Goal: Information Seeking & Learning: Learn about a topic

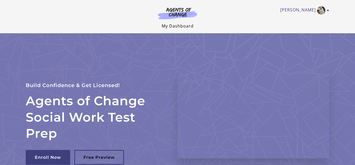
click at [182, 27] on link "My Dashboard" at bounding box center [178, 26] width 32 height 6
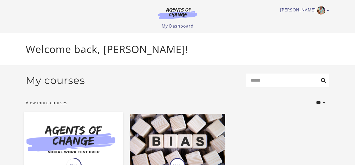
click at [92, 137] on img at bounding box center [73, 138] width 99 height 53
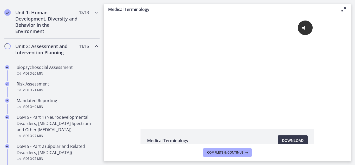
scroll to position [142, 0]
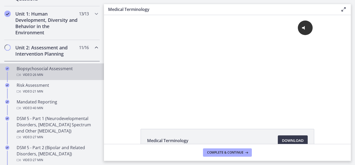
click at [54, 71] on div "Biopsychosocial Assessment Video · 26 min" at bounding box center [57, 72] width 81 height 12
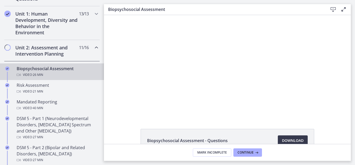
click at [303, 8] on h3 "Biopsychosocial Assessment" at bounding box center [214, 9] width 212 height 6
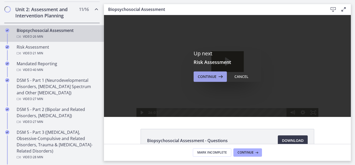
click at [205, 78] on span "Continue" at bounding box center [207, 77] width 19 height 6
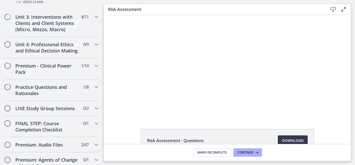
scroll to position [528, 0]
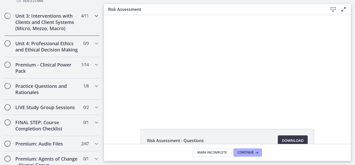
click at [96, 16] on icon "Chapters" at bounding box center [96, 16] width 6 height 6
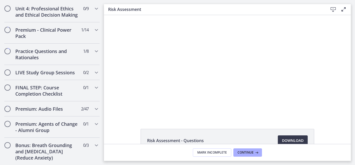
scroll to position [435, 0]
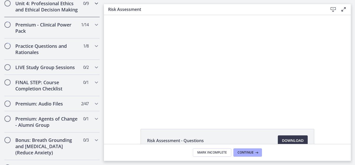
click at [97, 3] on icon "Chapters" at bounding box center [96, 3] width 6 height 6
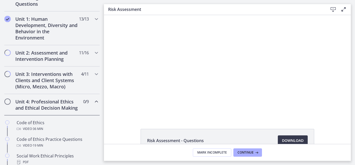
scroll to position [138, 0]
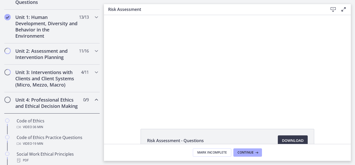
click at [95, 100] on icon "Chapters" at bounding box center [96, 100] width 6 height 6
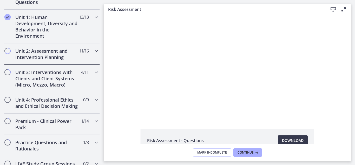
click at [96, 50] on icon "Chapters" at bounding box center [96, 51] width 6 height 6
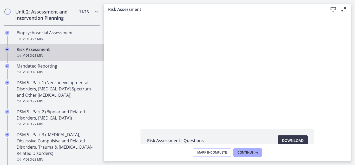
scroll to position [180, 0]
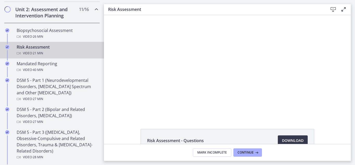
click at [341, 82] on div "Click for sound @keyframes VOLUME_SMALL_WAVE_FLASH { 0% { opacity: 0; } 33% { o…" at bounding box center [227, 66] width 247 height 102
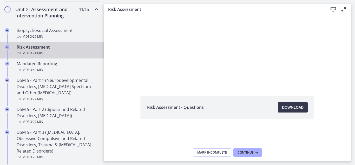
scroll to position [16, 0]
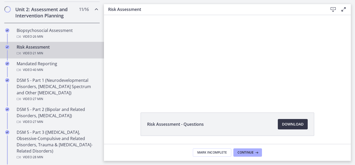
click at [301, 126] on span "Download Opens in a new window" at bounding box center [293, 124] width 22 height 6
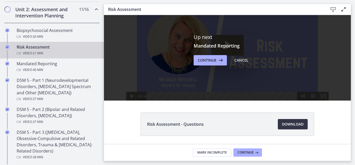
scroll to position [183, 0]
